Goal: Task Accomplishment & Management: Use online tool/utility

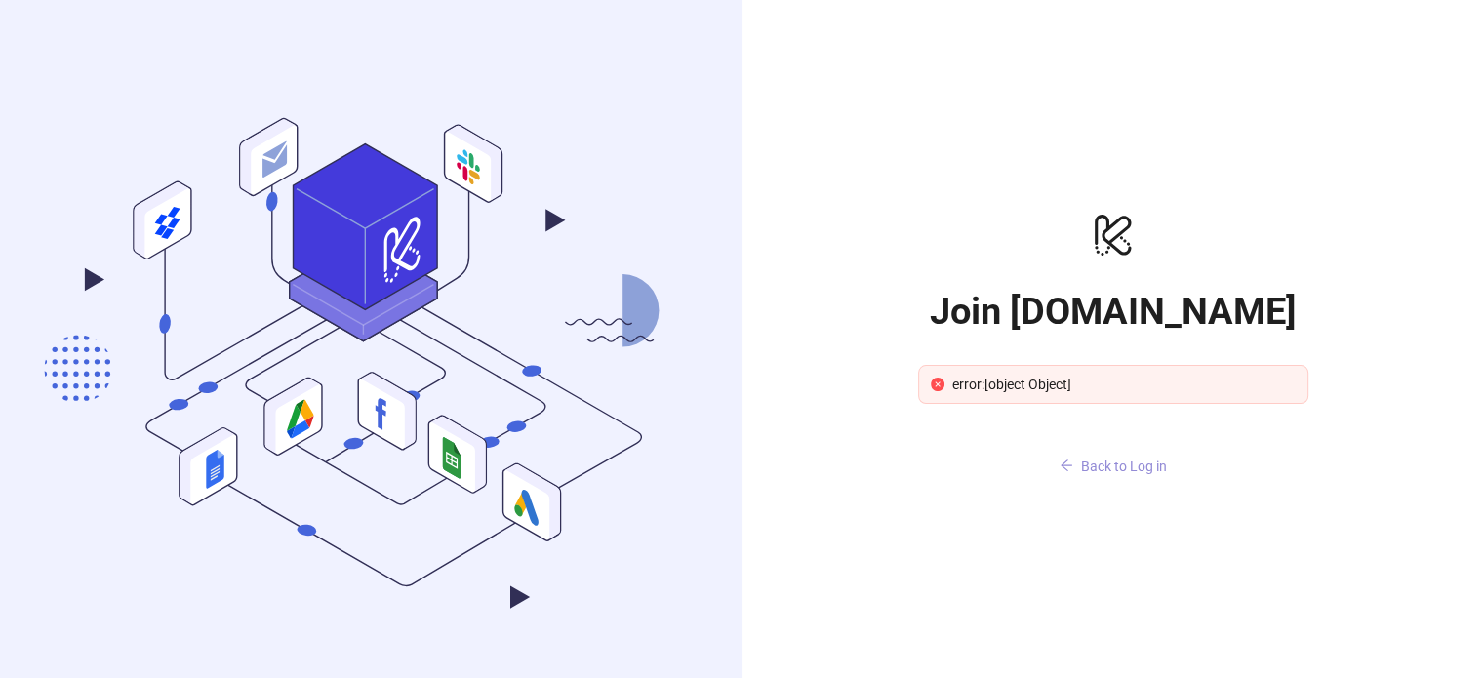
click at [1145, 467] on span "Back to Log in" at bounding box center [1124, 467] width 86 height 16
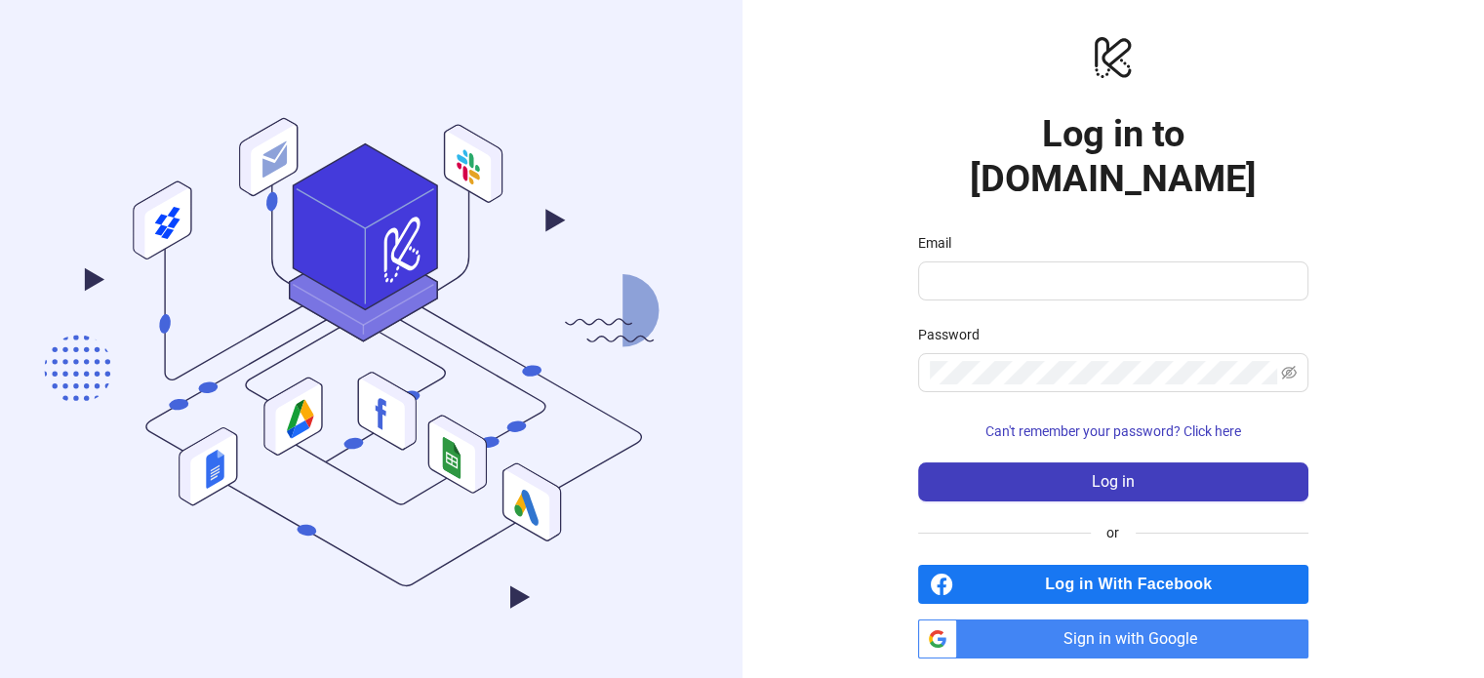
click at [1101, 620] on span "Sign in with Google" at bounding box center [1137, 639] width 344 height 39
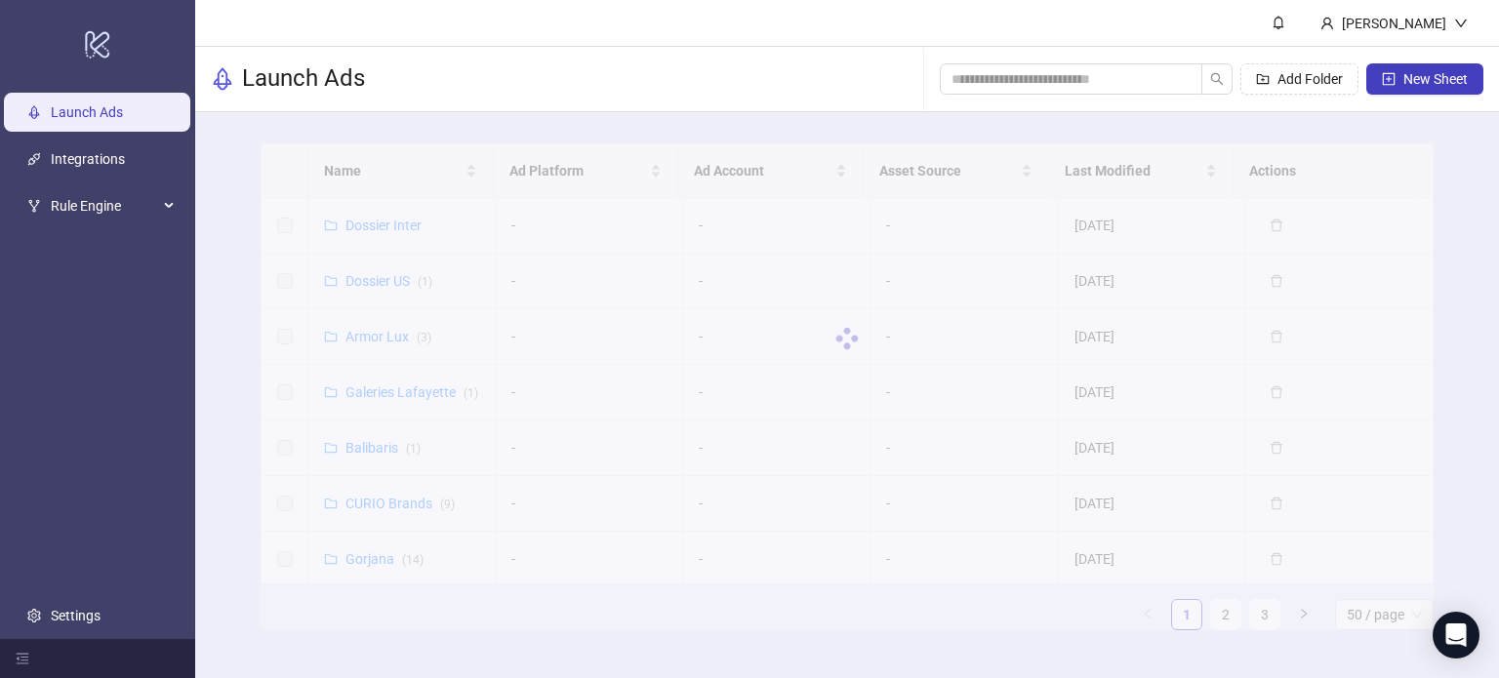
click at [254, 165] on main "Name Ad Platform Ad Account Asset Source Last Modified Actions Dossier Inter - …" at bounding box center [846, 394] width 1203 height 565
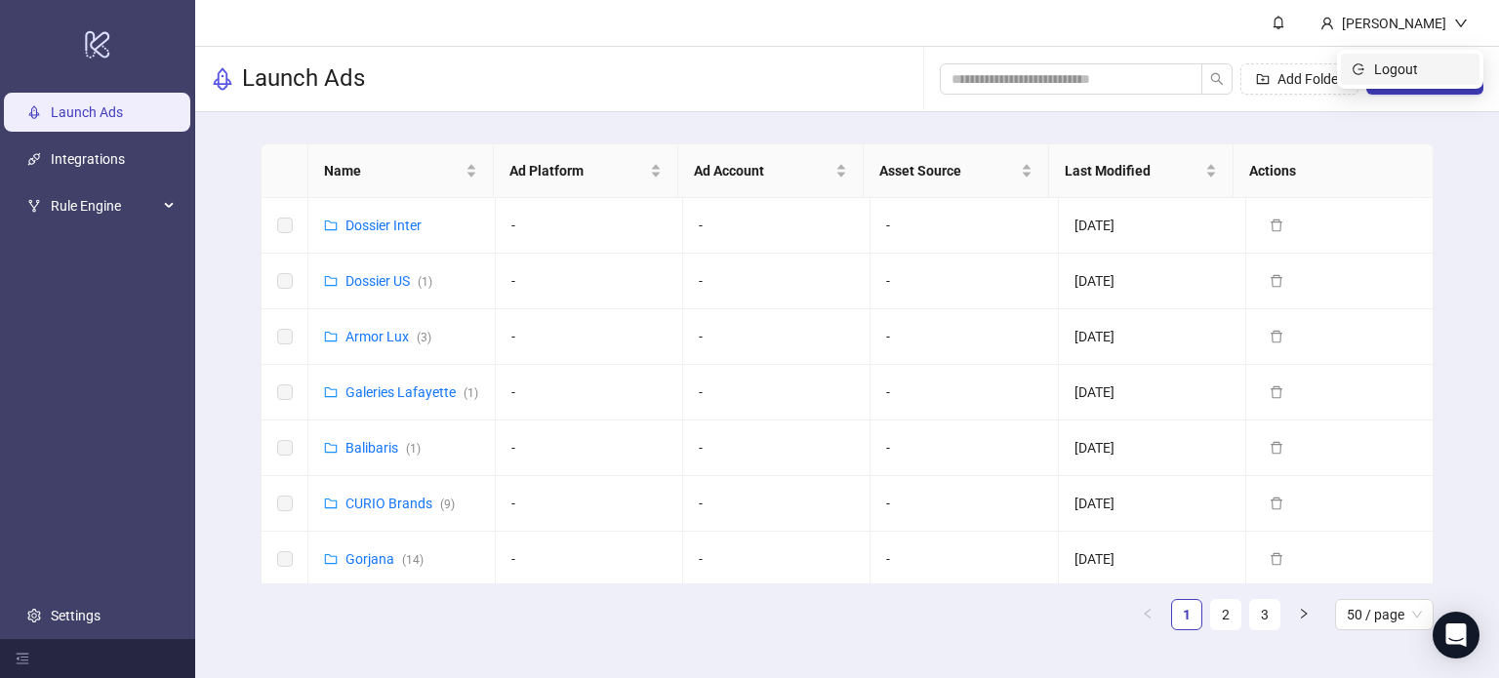
click at [1432, 77] on span "Logout" at bounding box center [1421, 69] width 94 height 21
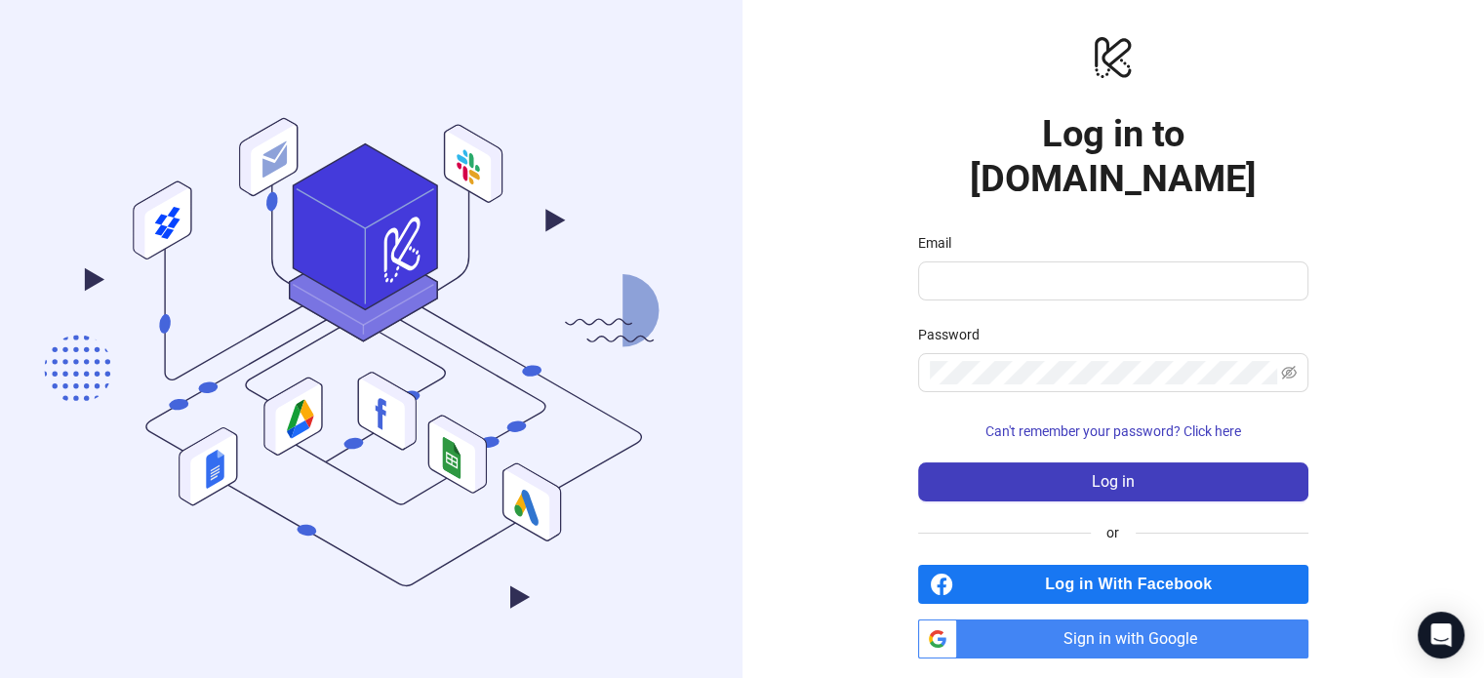
click at [1113, 620] on span "Sign in with Google" at bounding box center [1137, 639] width 344 height 39
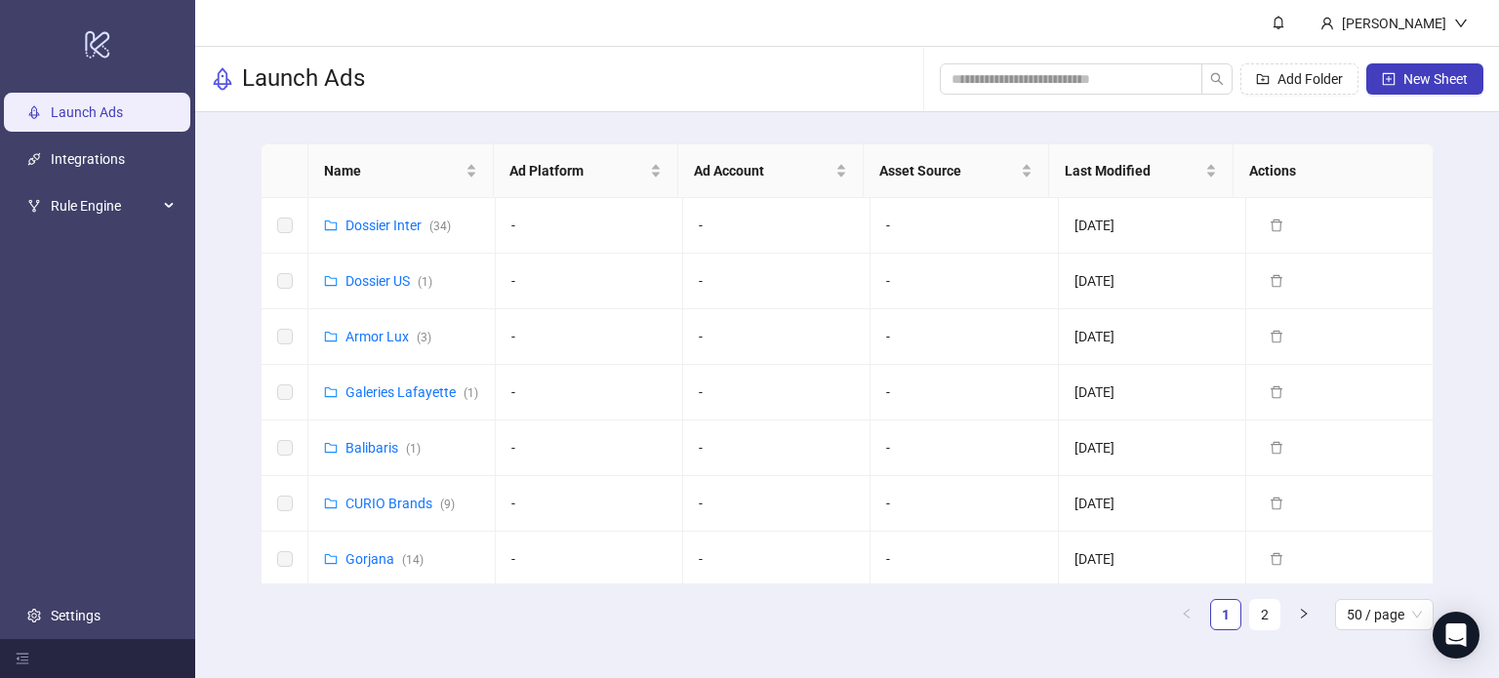
click at [872, 127] on main "Name Ad Platform Ad Account Asset Source Last Modified Actions Dossier Inter ( …" at bounding box center [846, 394] width 1203 height 565
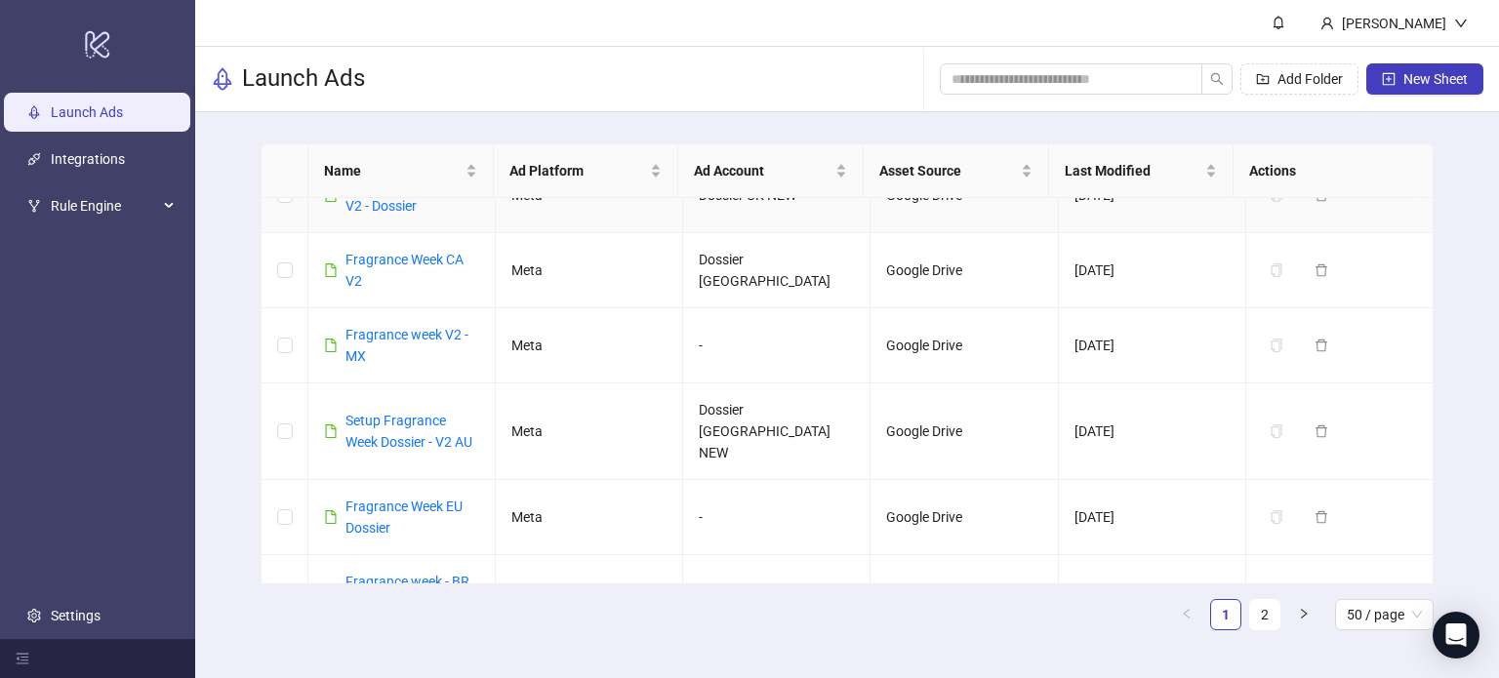
scroll to position [2912, 0]
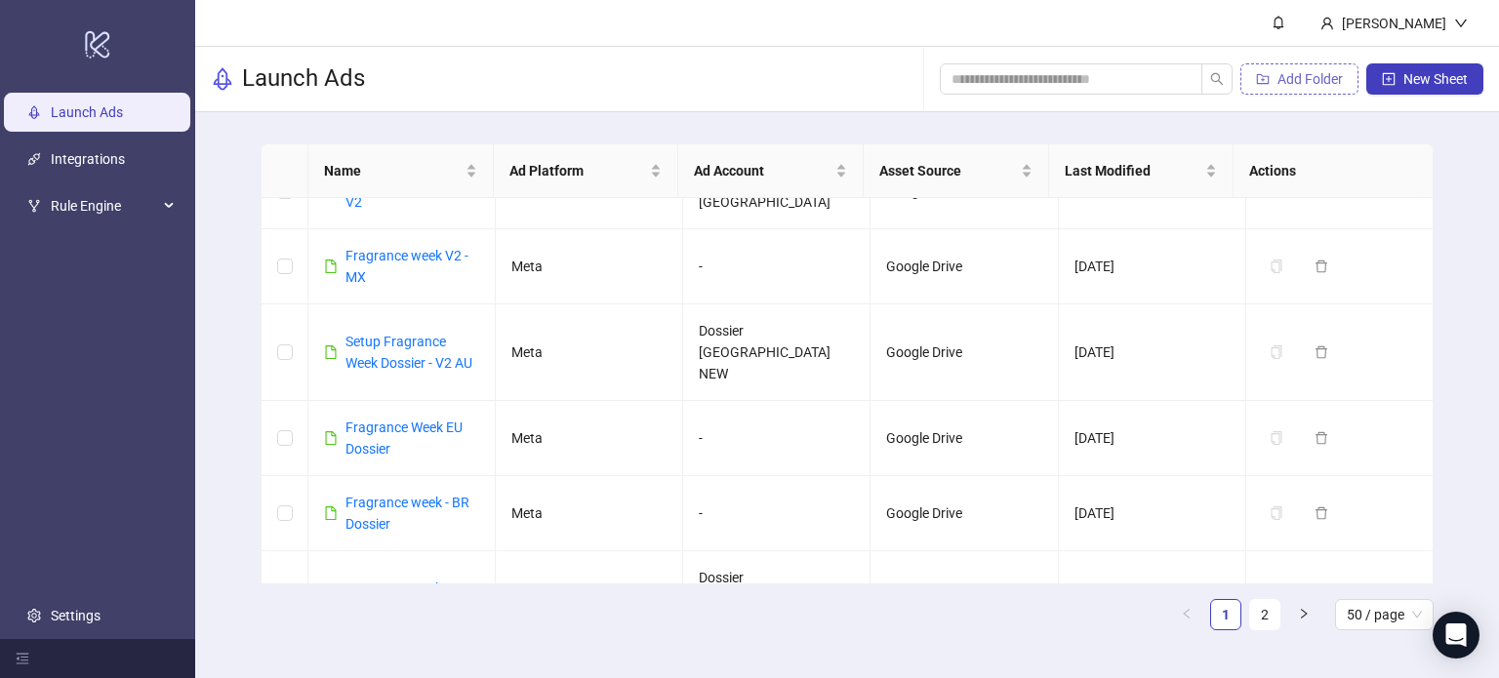
click at [1331, 80] on span "Add Folder" at bounding box center [1310, 79] width 65 height 16
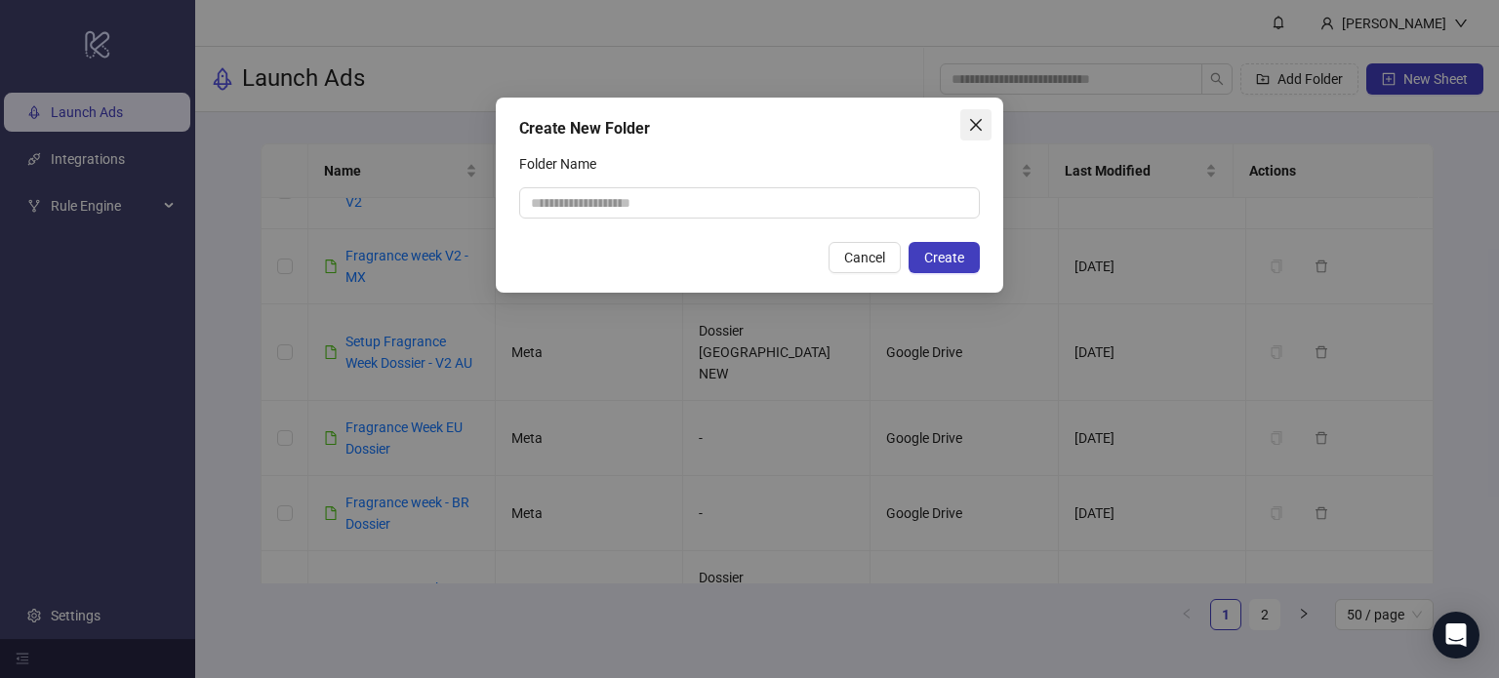
click at [977, 128] on icon "close" at bounding box center [976, 125] width 16 height 16
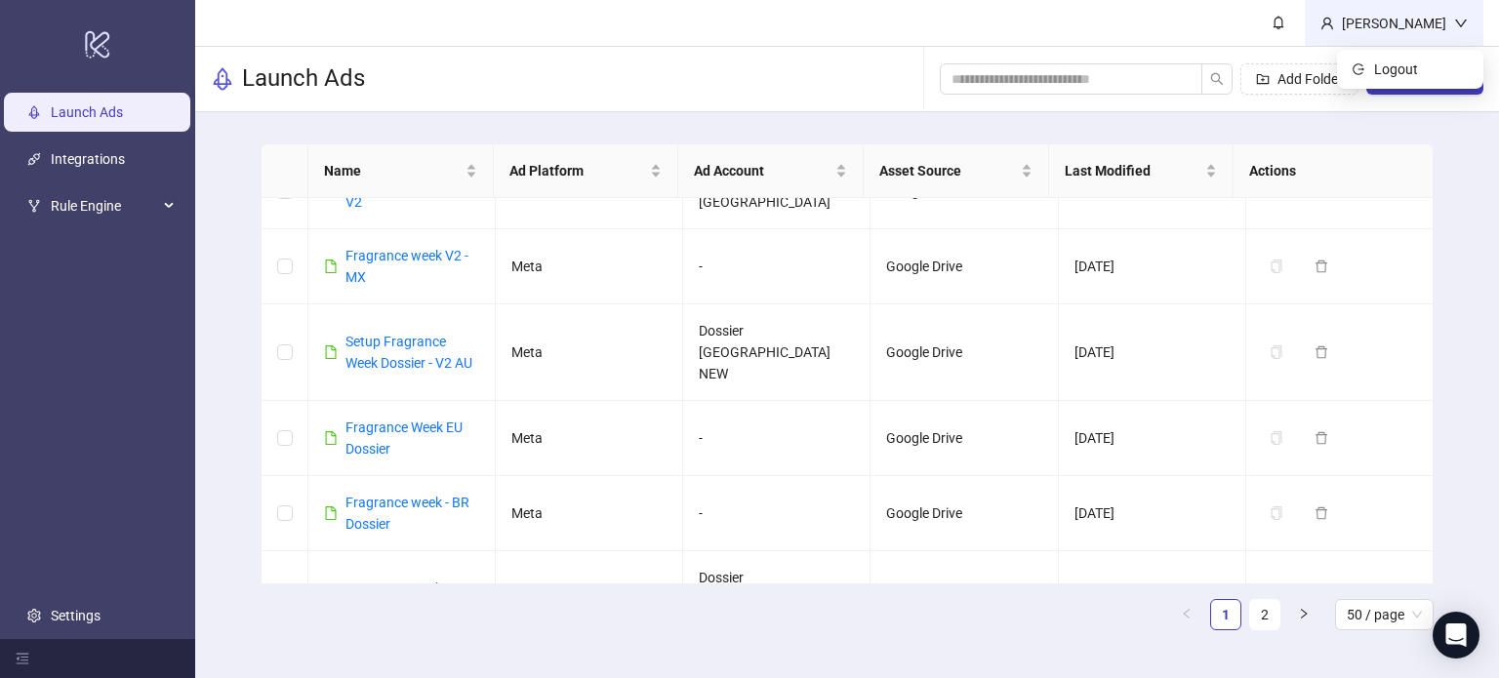
click at [1474, 24] on div "Camille Chen" at bounding box center [1394, 23] width 179 height 46
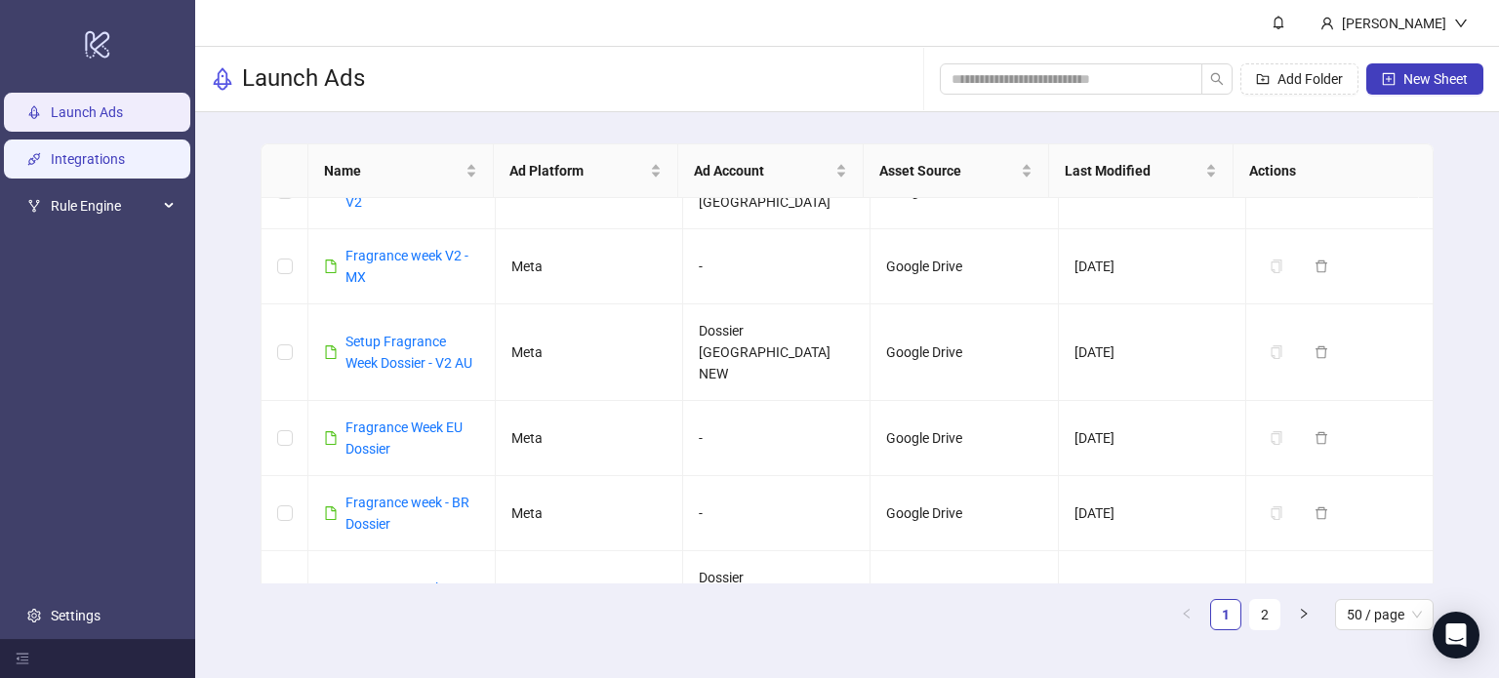
click at [110, 164] on link "Integrations" at bounding box center [88, 159] width 74 height 16
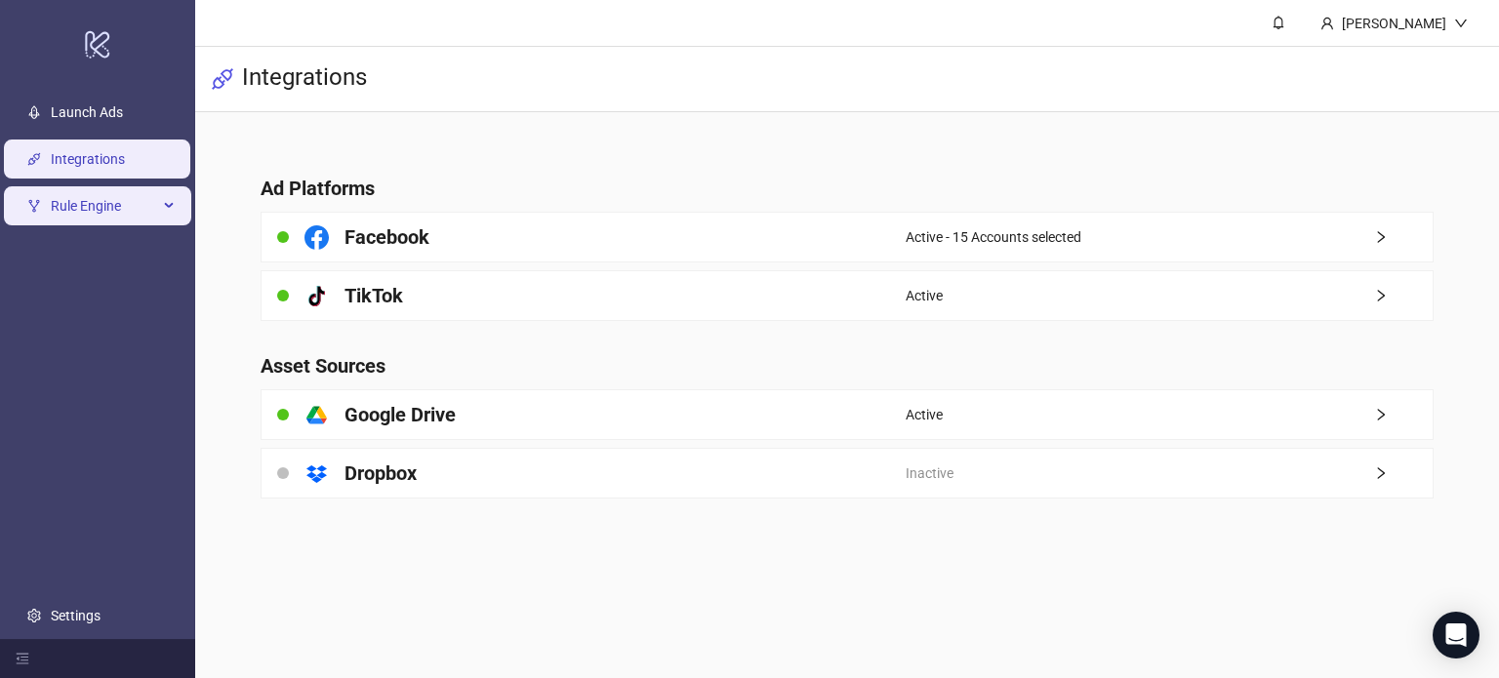
click at [137, 203] on span "Rule Engine" at bounding box center [104, 205] width 107 height 39
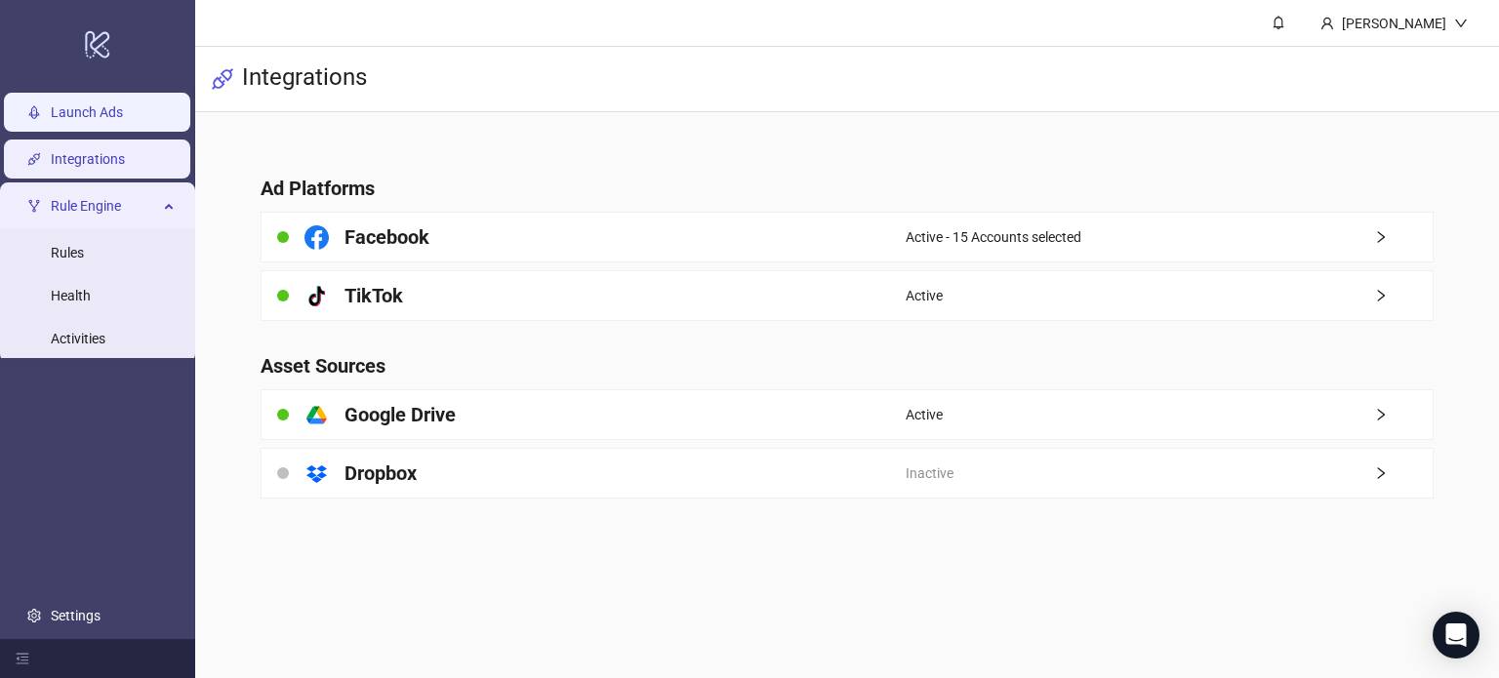
click at [114, 116] on link "Launch Ads" at bounding box center [87, 112] width 72 height 16
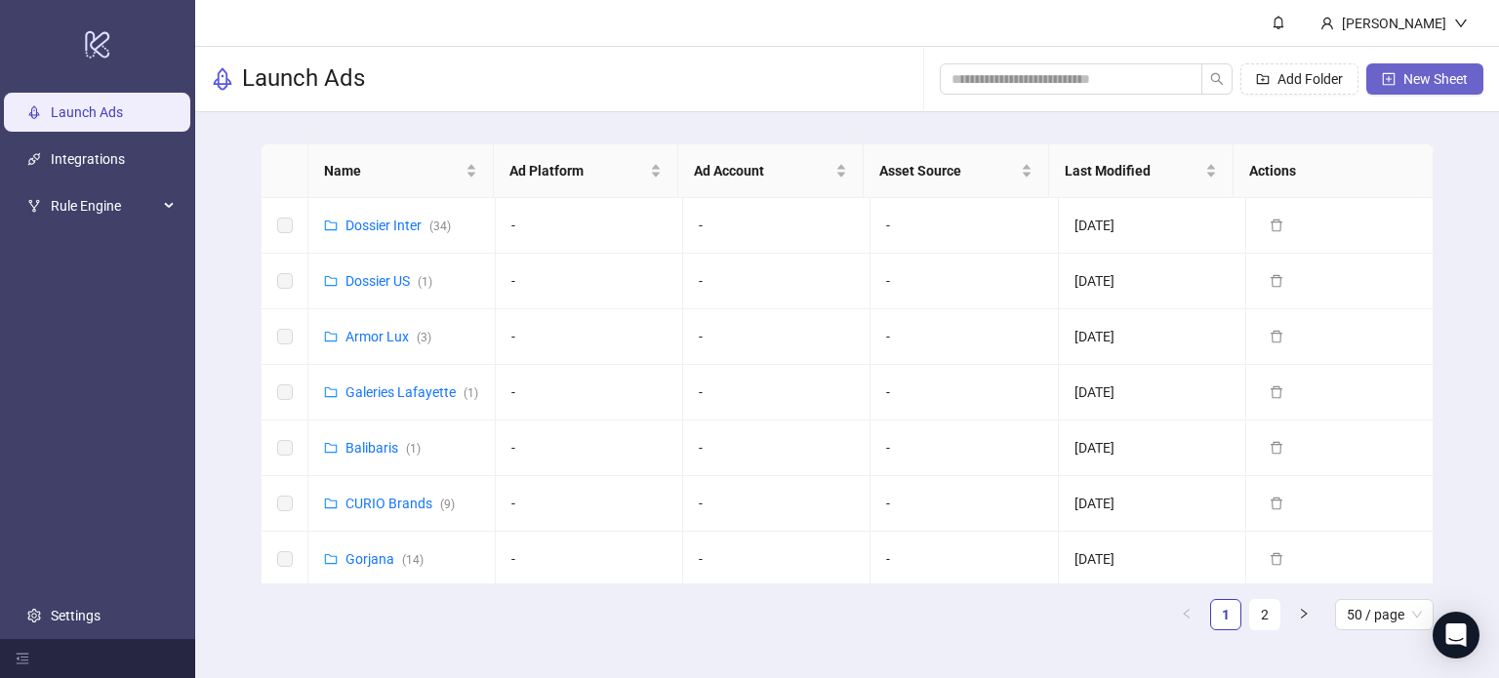
click at [1414, 71] on span "New Sheet" at bounding box center [1435, 79] width 64 height 16
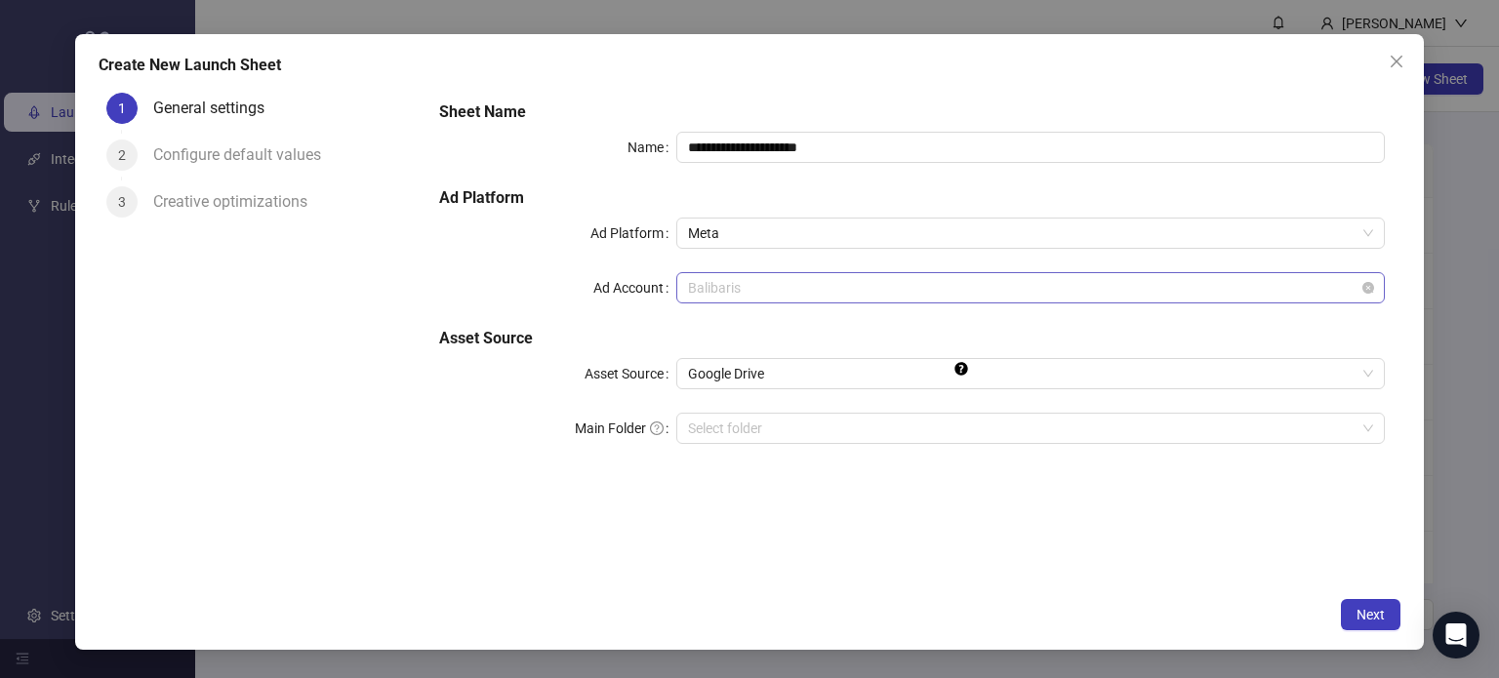
click at [803, 291] on span "Balibaris" at bounding box center [1031, 287] width 686 height 29
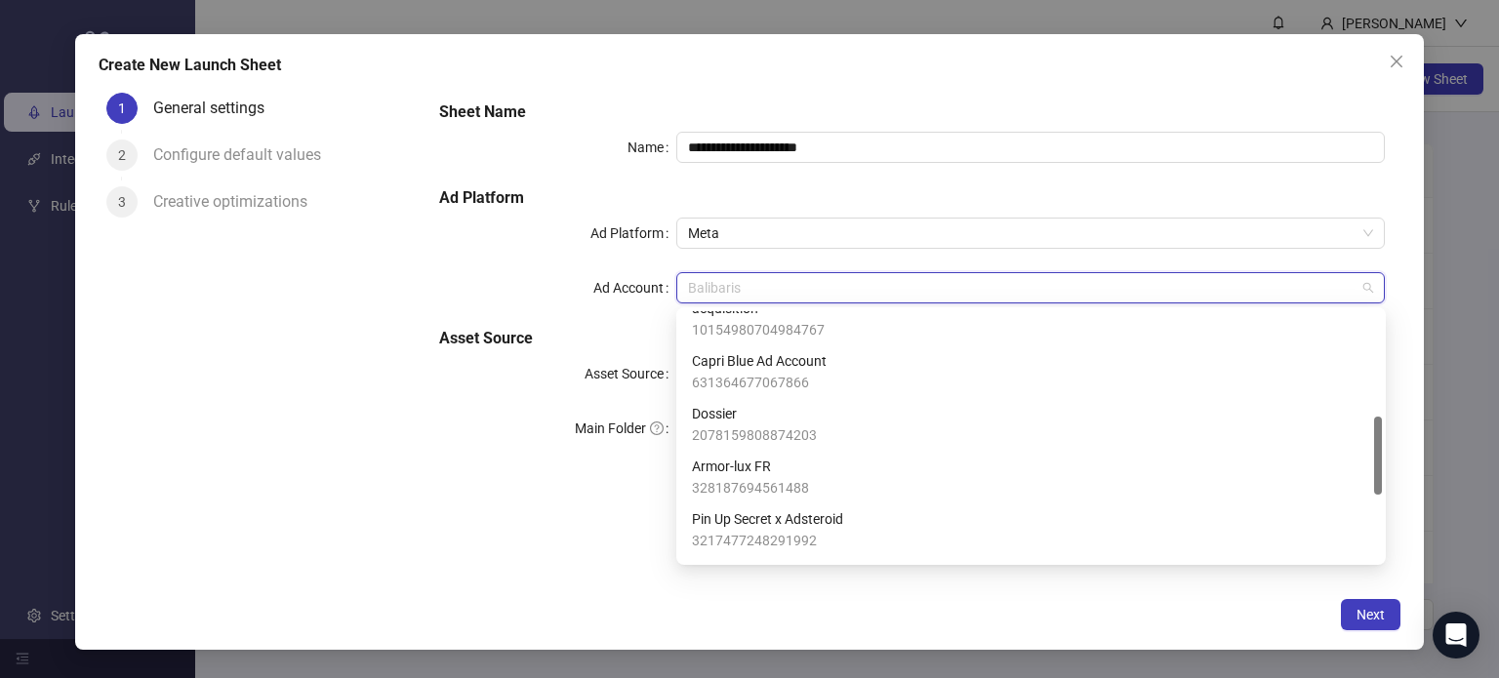
scroll to position [541, 0]
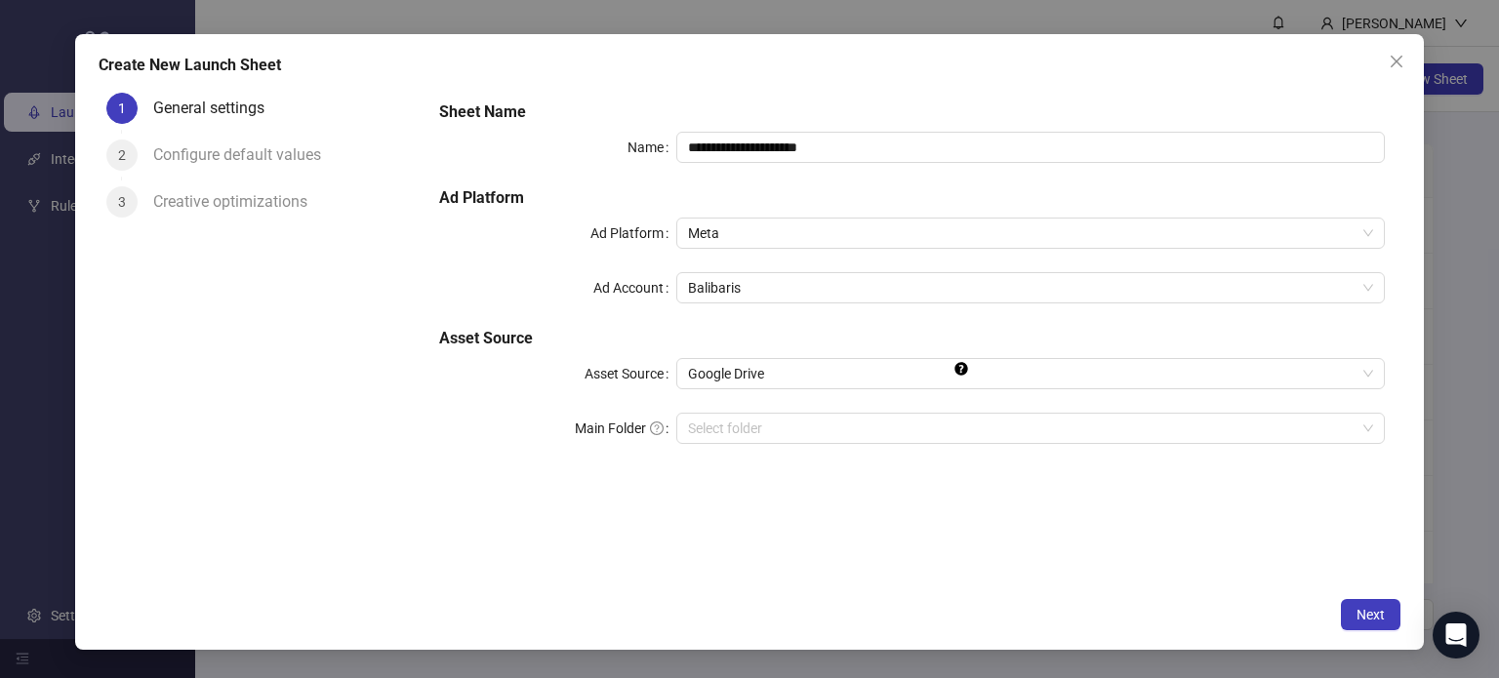
click at [510, 507] on div "**********" at bounding box center [912, 337] width 977 height 504
click at [1398, 56] on icon "close" at bounding box center [1397, 62] width 16 height 16
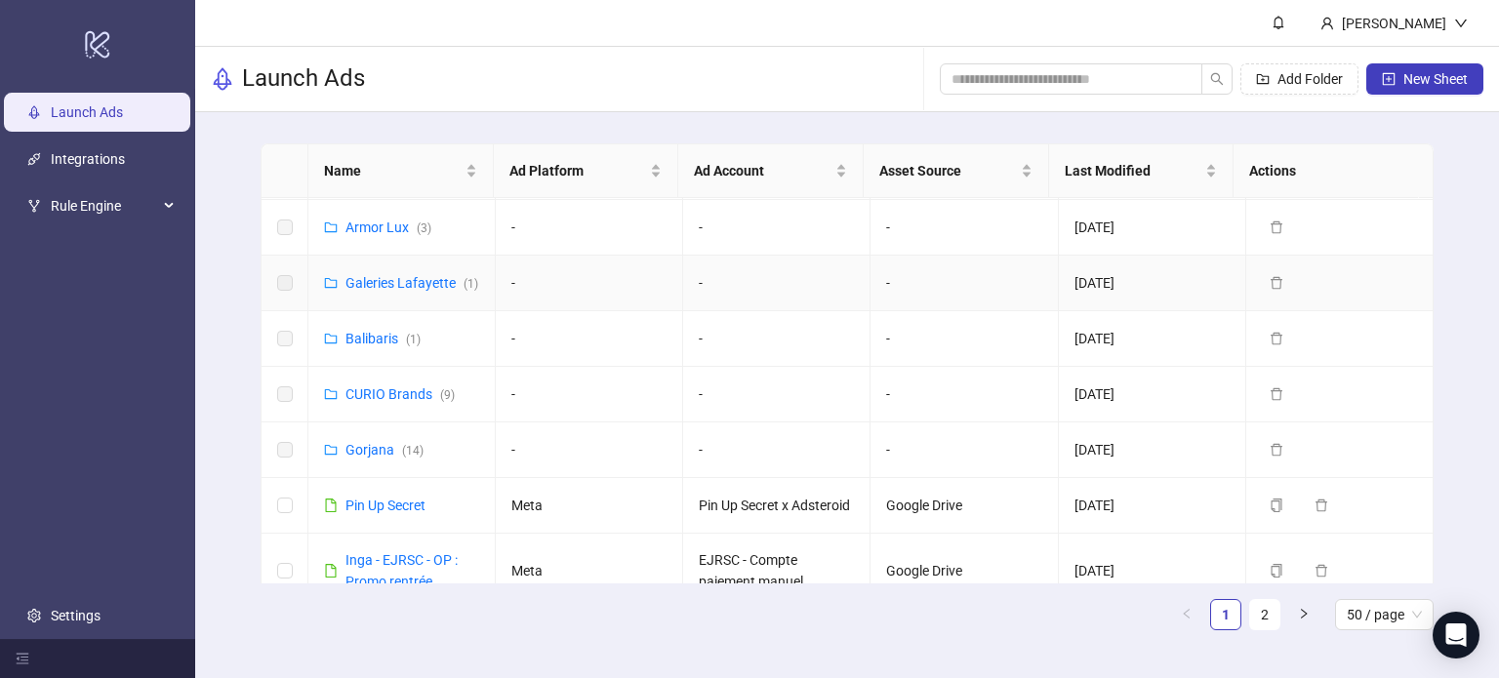
scroll to position [0, 0]
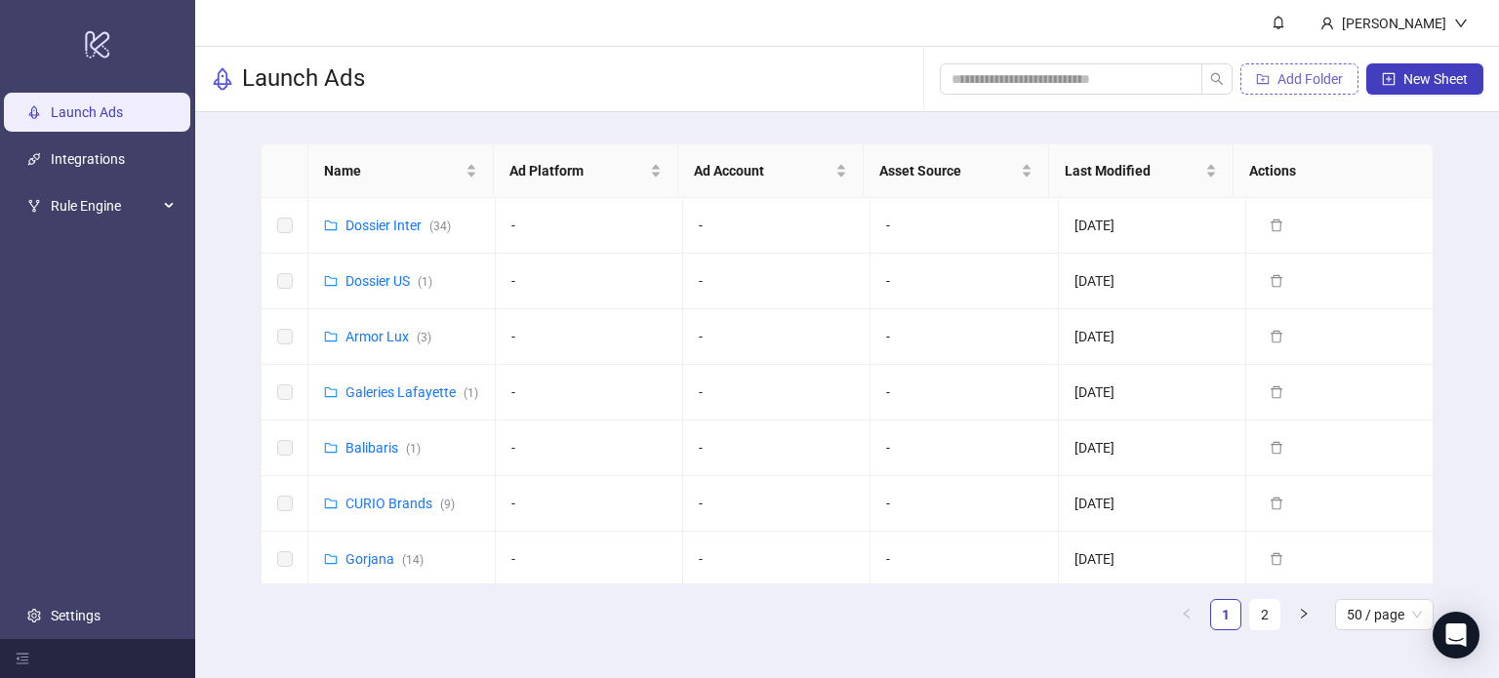
click at [1322, 71] on span "Add Folder" at bounding box center [1310, 79] width 65 height 16
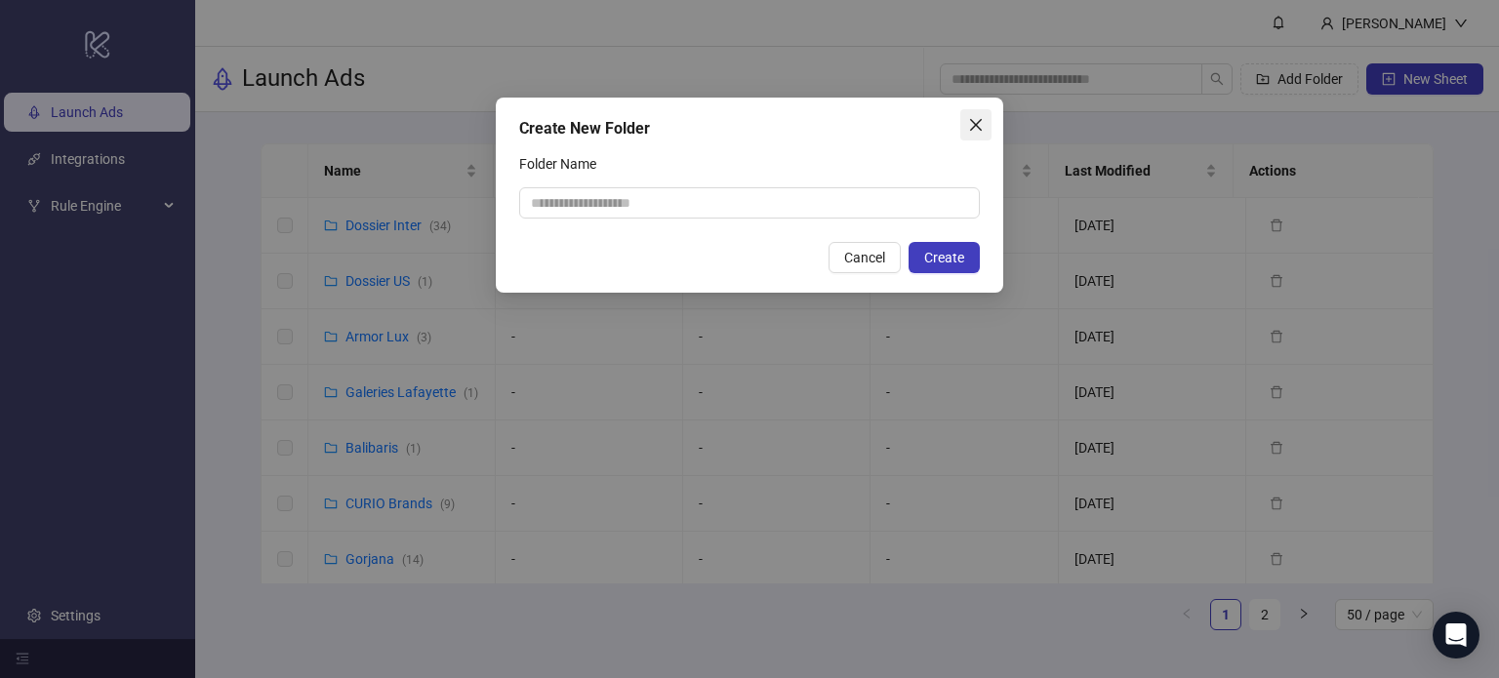
click at [960, 127] on span "Close" at bounding box center [975, 125] width 31 height 16
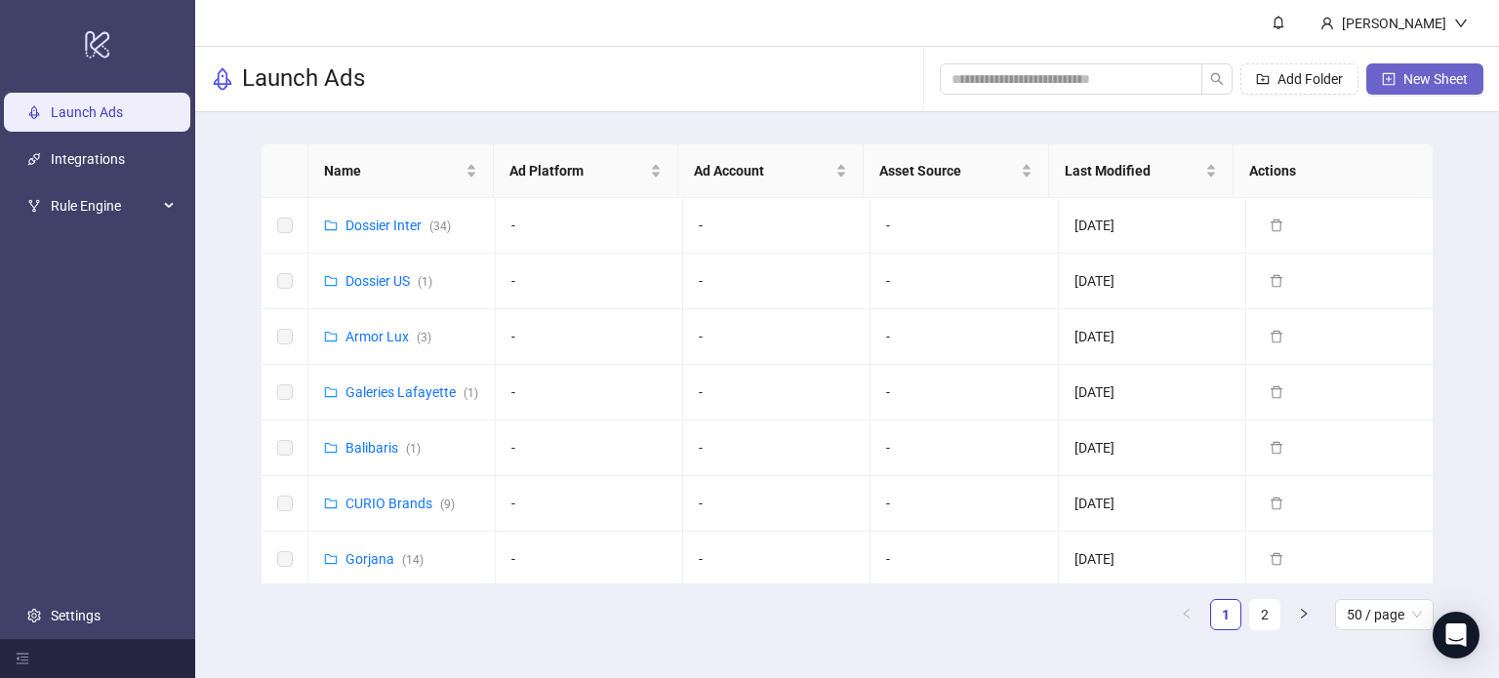
click at [1471, 85] on button "New Sheet" at bounding box center [1424, 78] width 117 height 31
type input "**********"
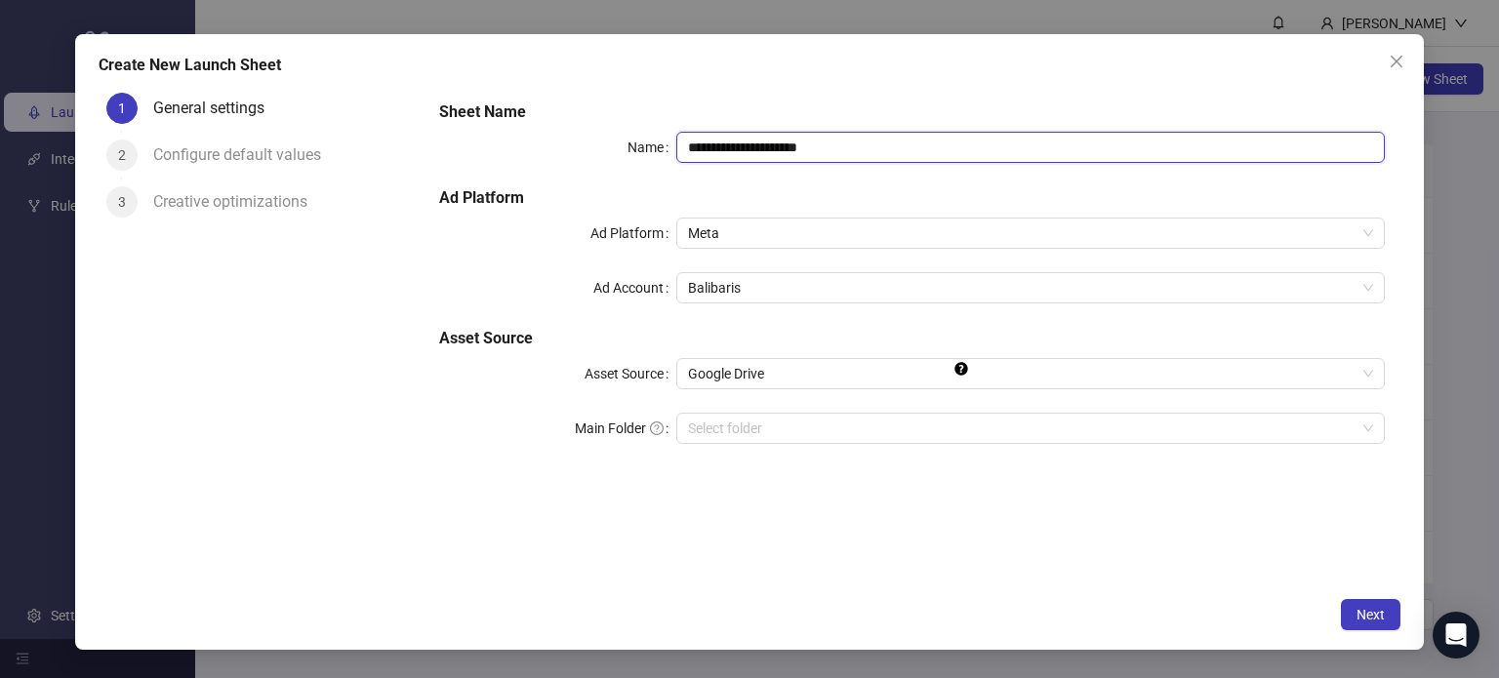
click at [851, 142] on input "**********" at bounding box center [1031, 147] width 710 height 31
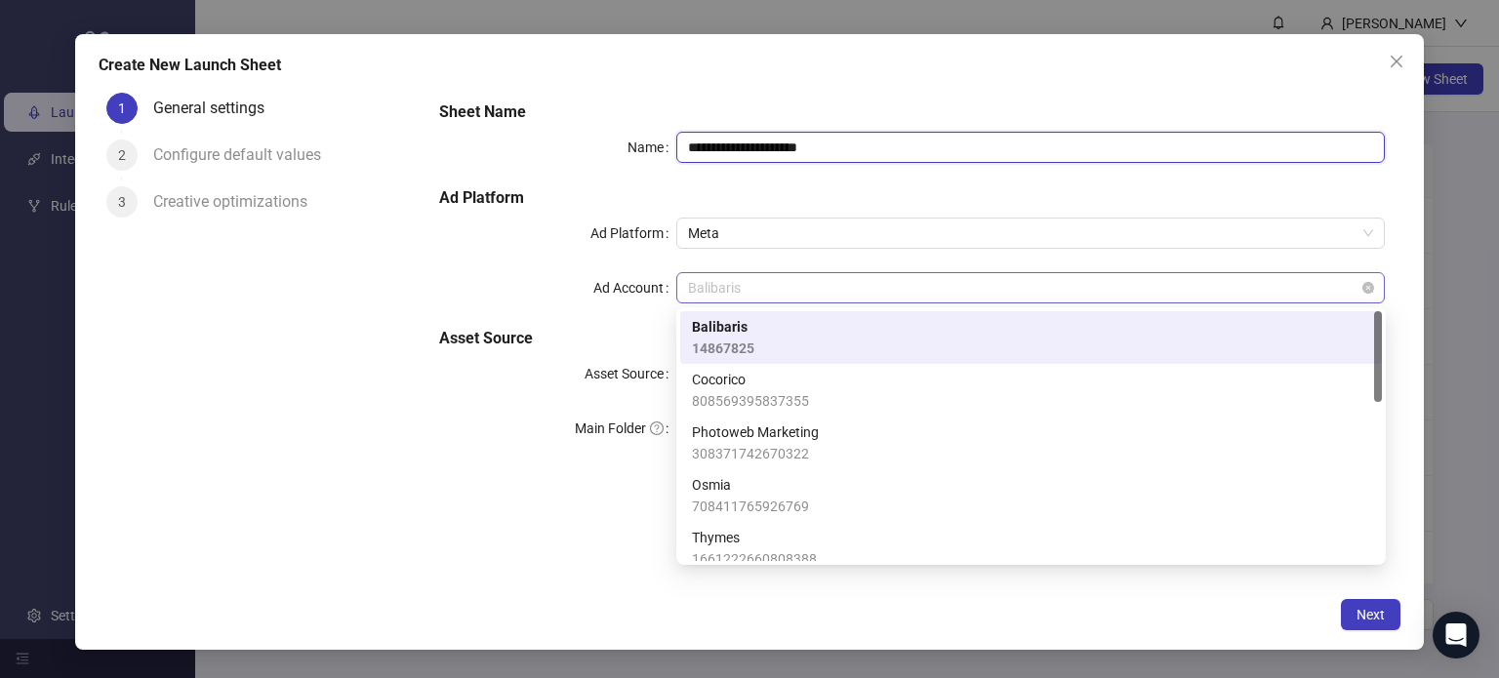
click at [762, 295] on span "Balibaris" at bounding box center [1031, 287] width 686 height 29
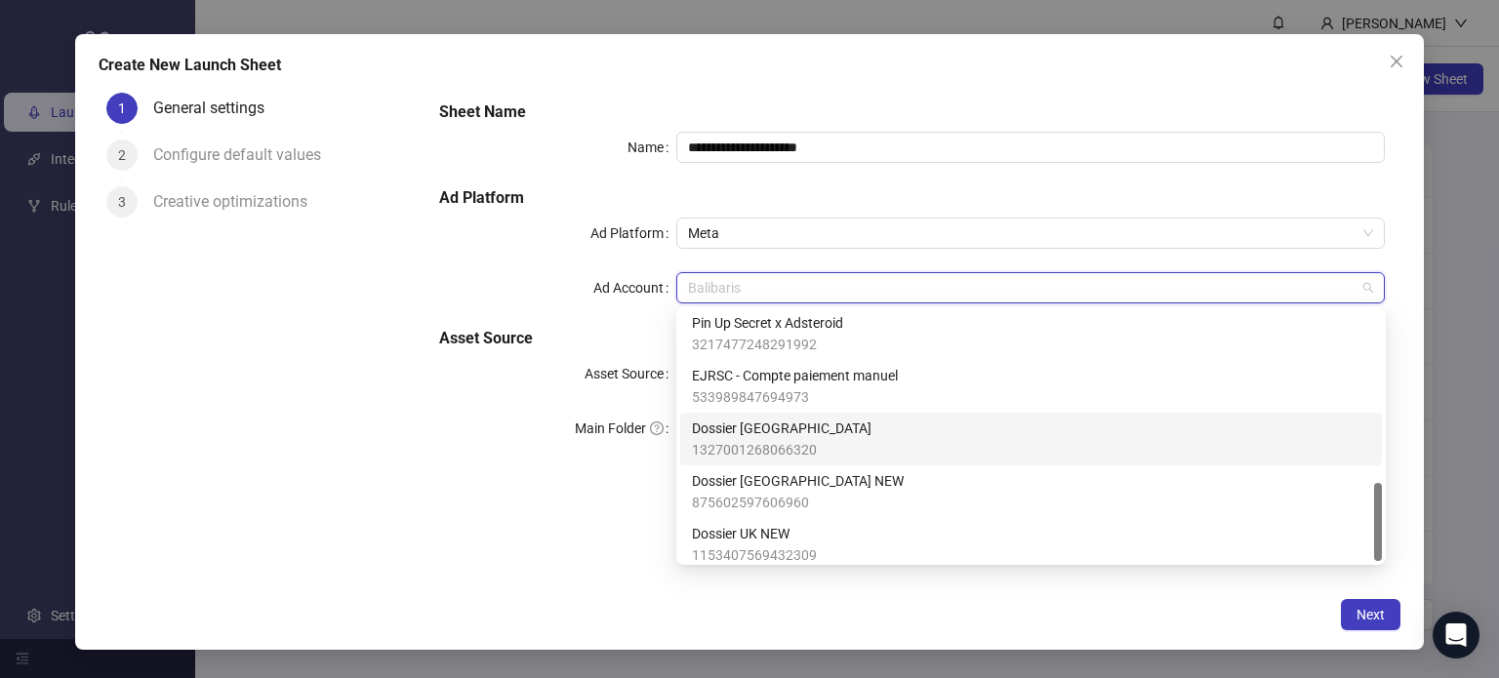
scroll to position [541, 0]
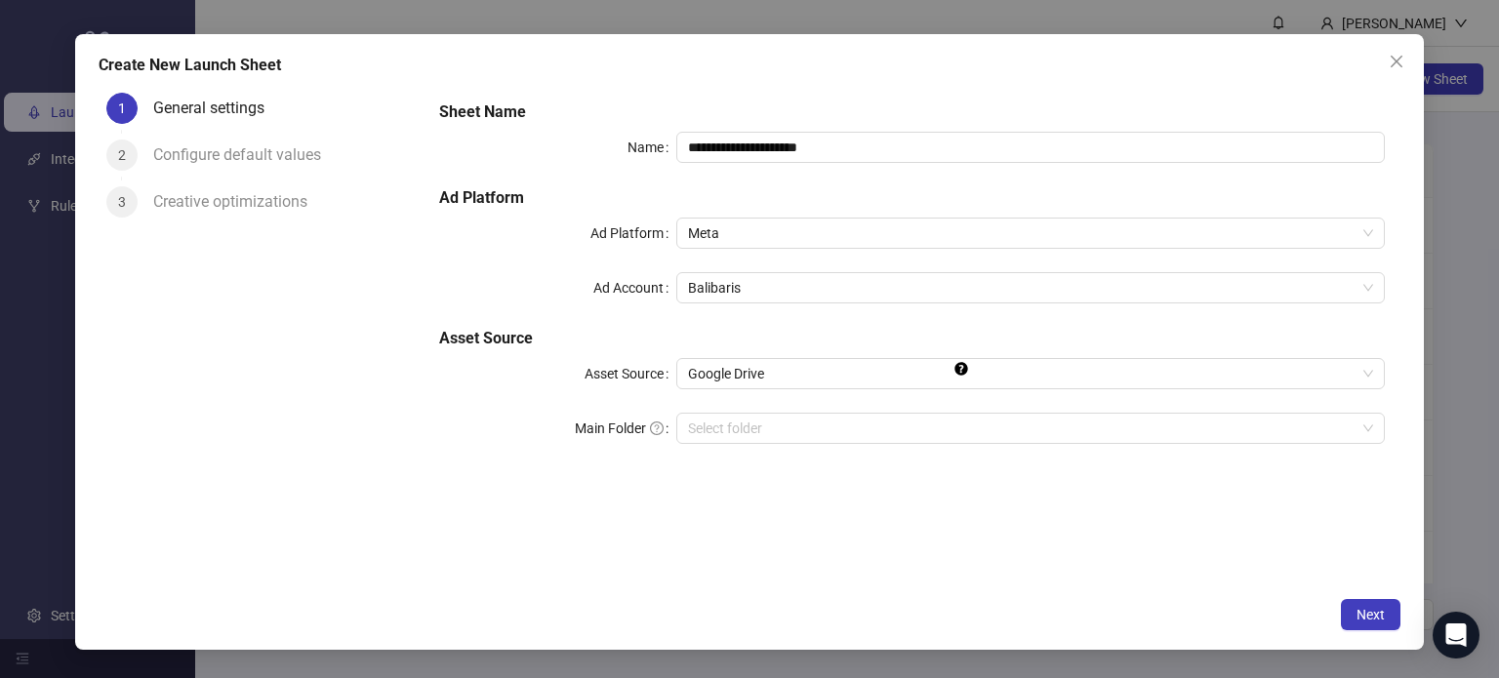
click at [557, 518] on div "**********" at bounding box center [912, 337] width 977 height 504
click at [1012, 419] on input "Main Folder" at bounding box center [1022, 428] width 669 height 29
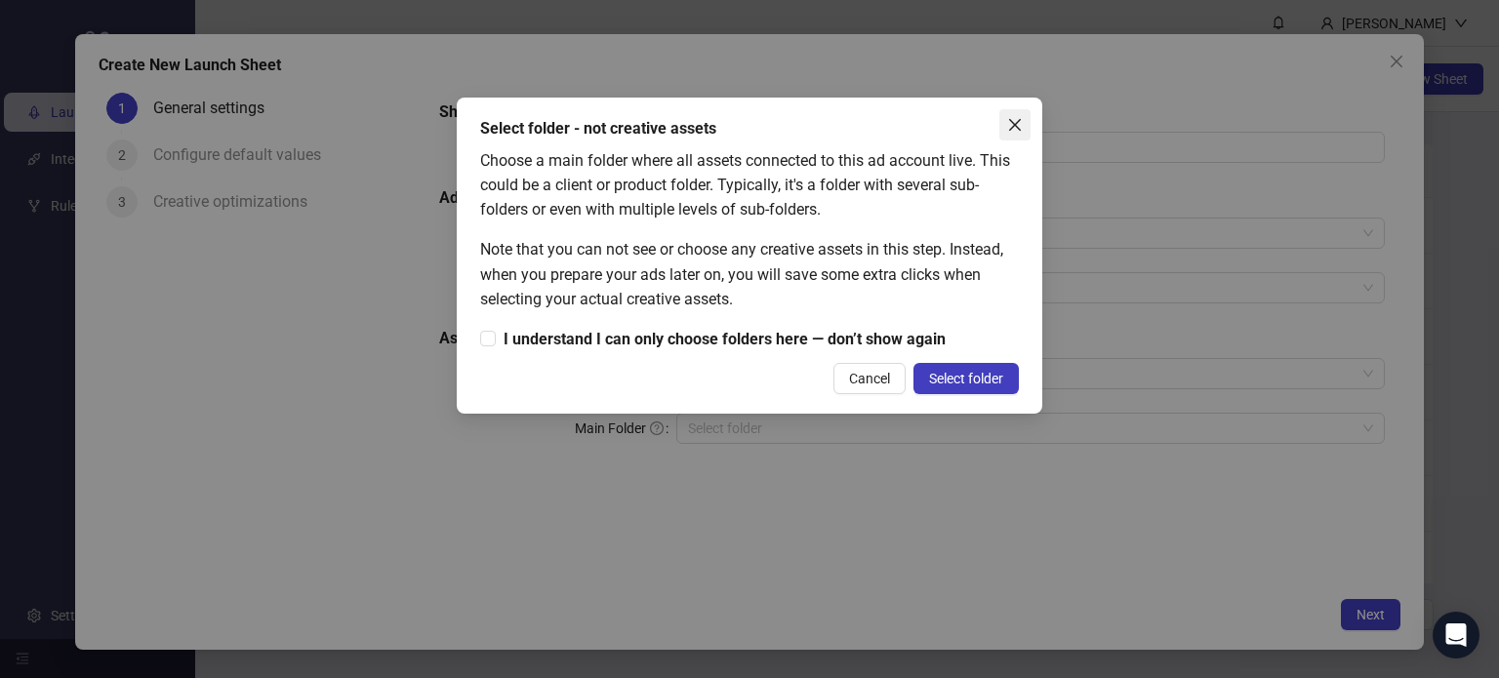
click at [1022, 131] on icon "close" at bounding box center [1015, 125] width 16 height 16
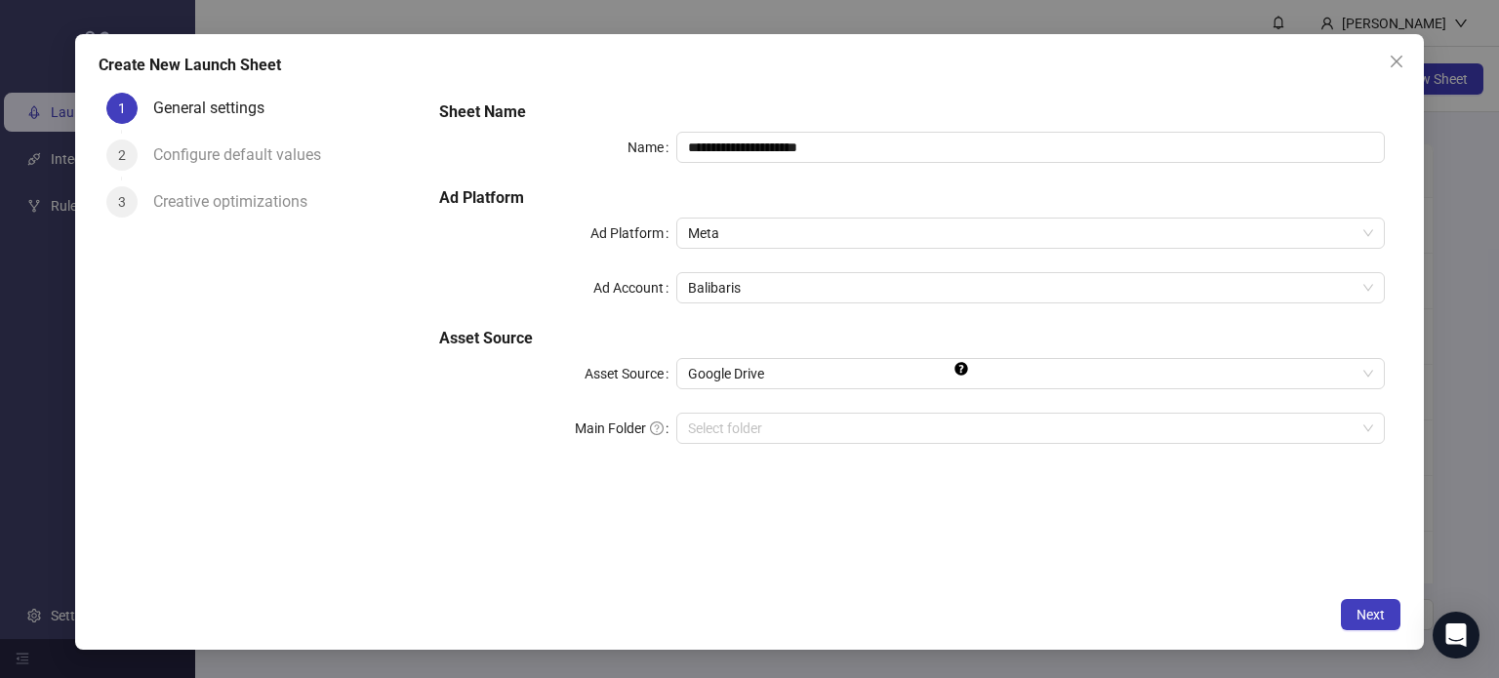
click at [846, 327] on h5 "Asset Source" at bounding box center [912, 338] width 946 height 23
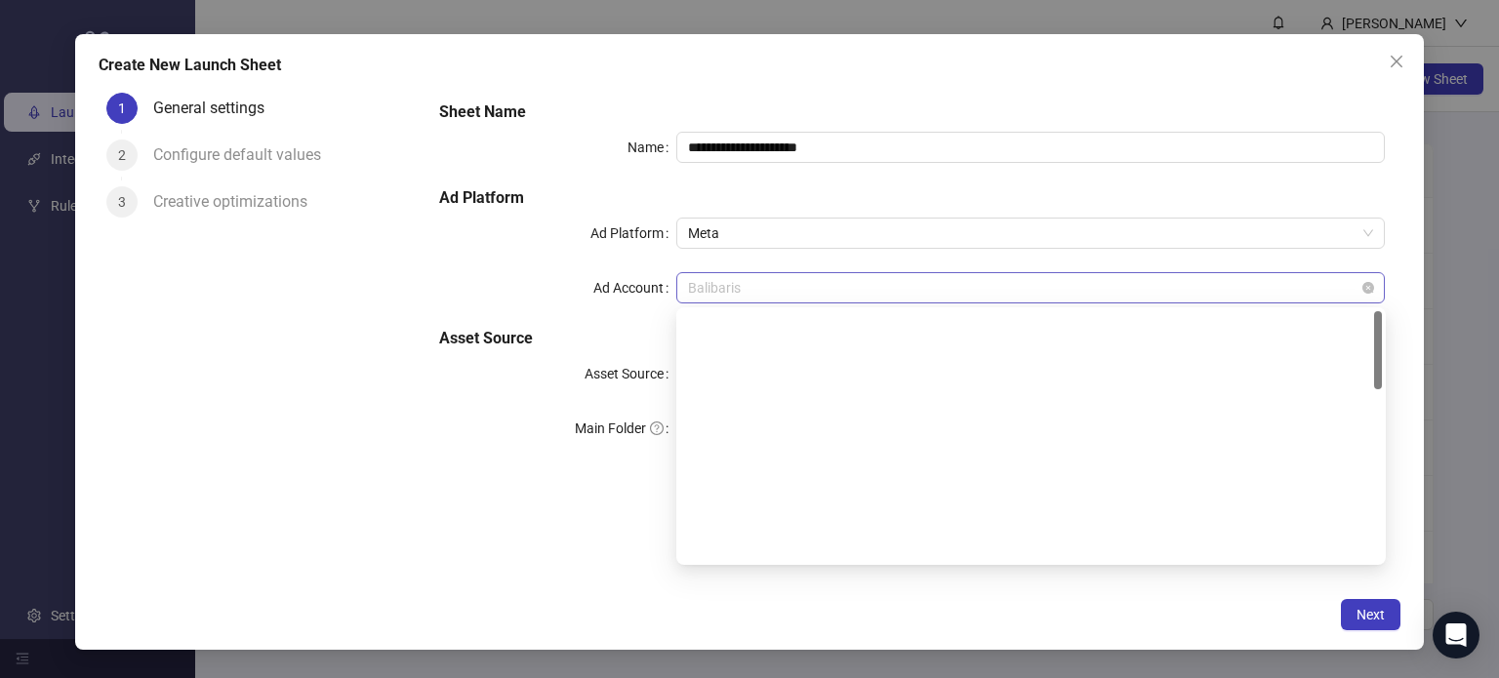
scroll to position [0, 0]
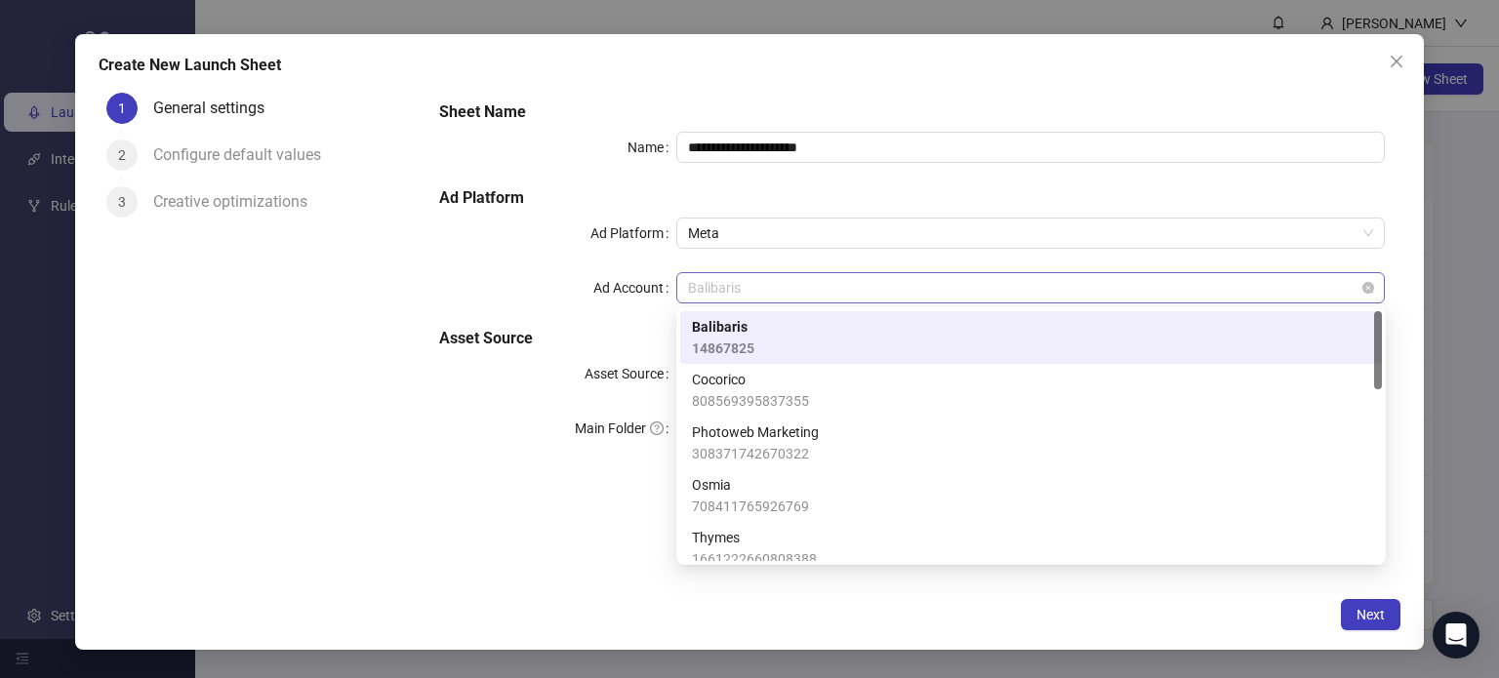
click at [825, 278] on span "Balibaris" at bounding box center [1031, 287] width 686 height 29
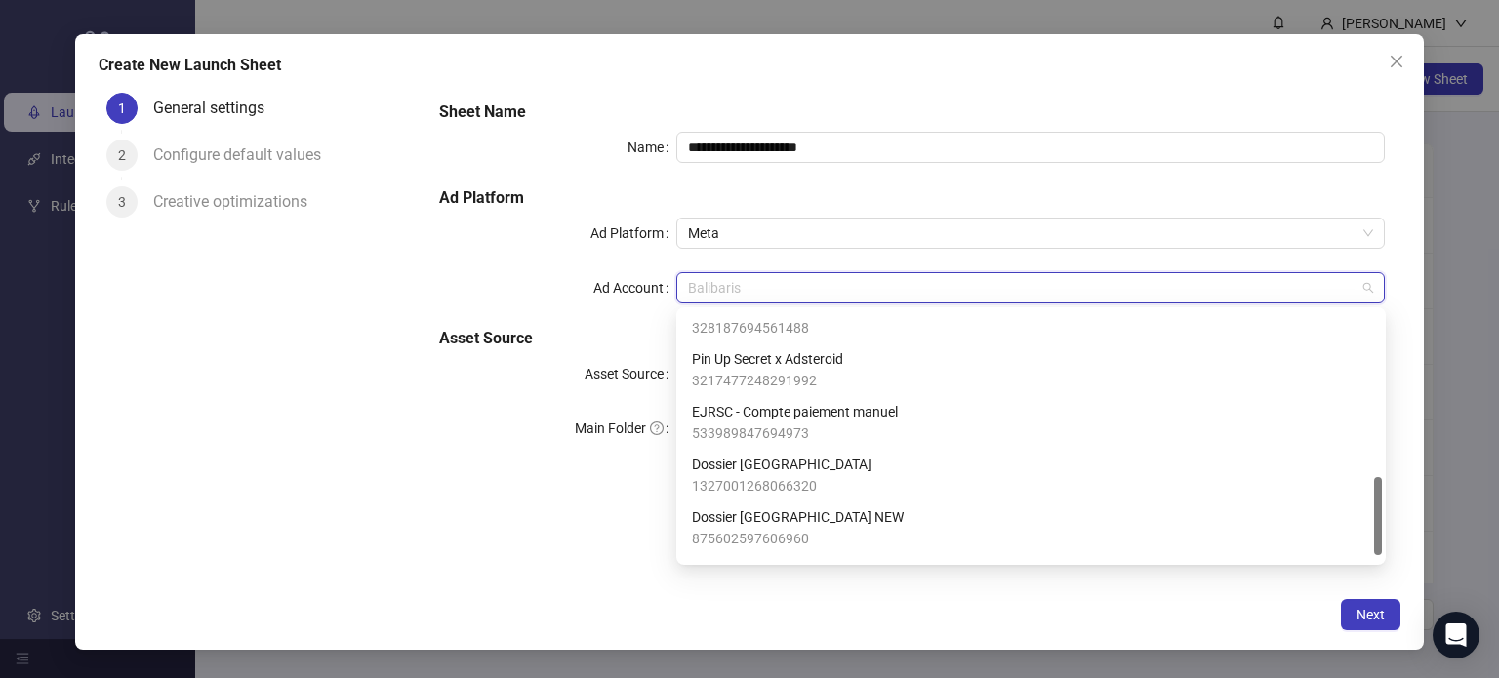
scroll to position [541, 0]
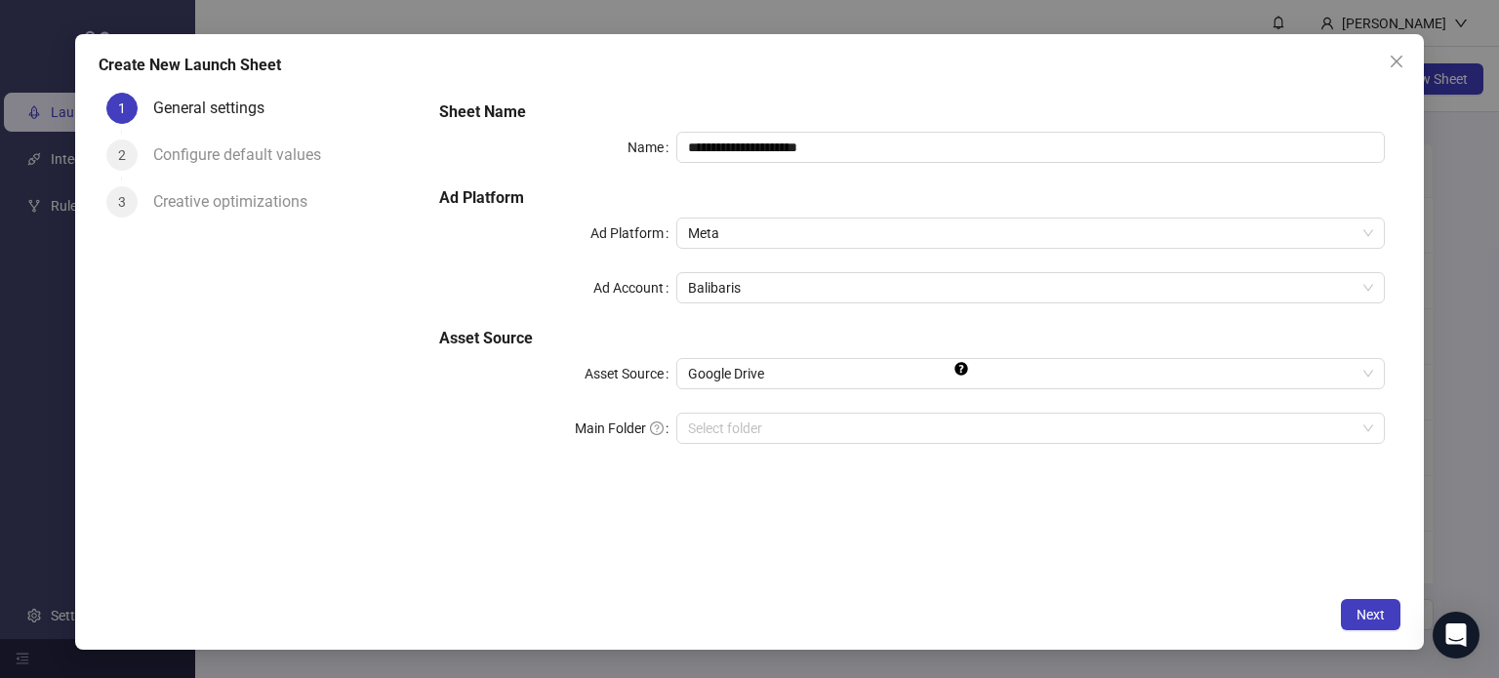
click at [480, 500] on div "**********" at bounding box center [912, 337] width 977 height 504
click at [1392, 62] on icon "close" at bounding box center [1397, 62] width 16 height 16
